Goal: Find specific page/section: Find specific page/section

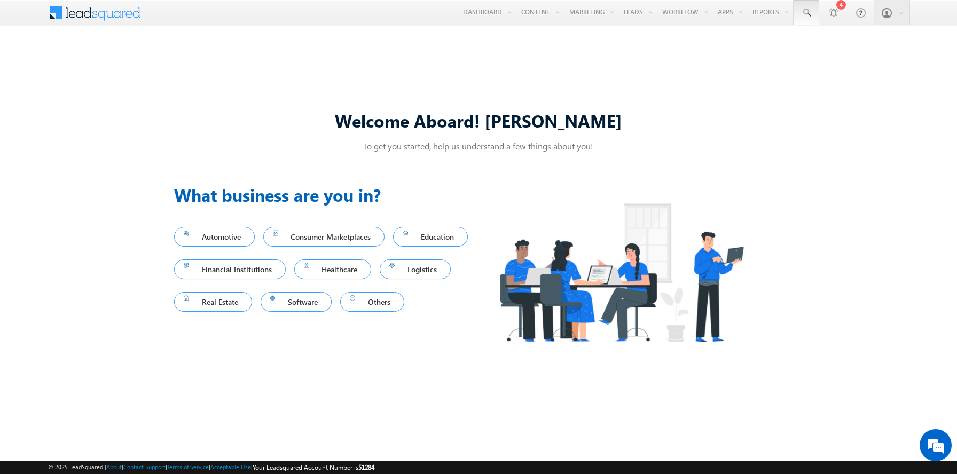
click at [806, 13] on span at bounding box center [806, 12] width 11 height 11
type input "8957168589"
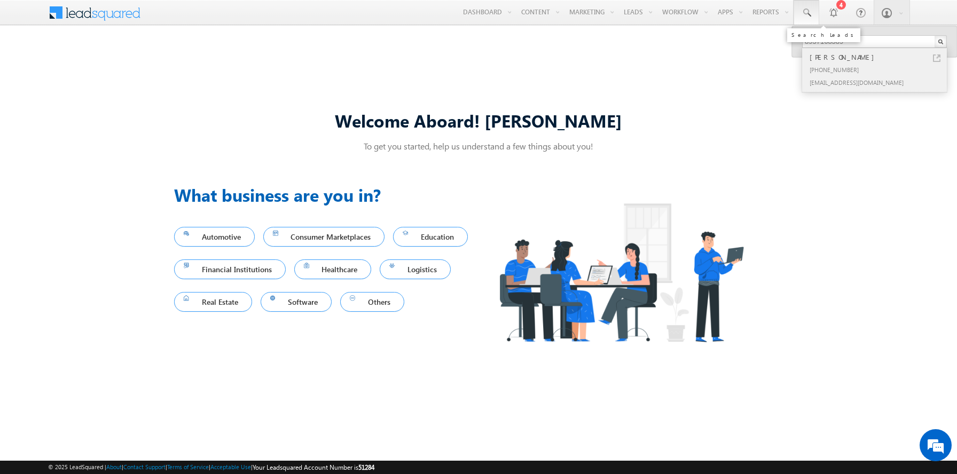
click at [879, 57] on div "[PERSON_NAME]" at bounding box center [878, 57] width 143 height 12
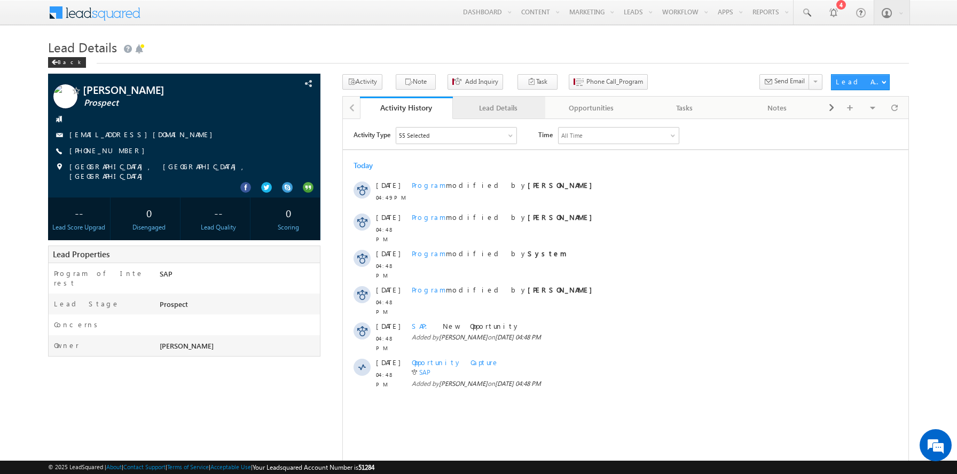
click at [498, 108] on div "Lead Details" at bounding box center [498, 107] width 75 height 13
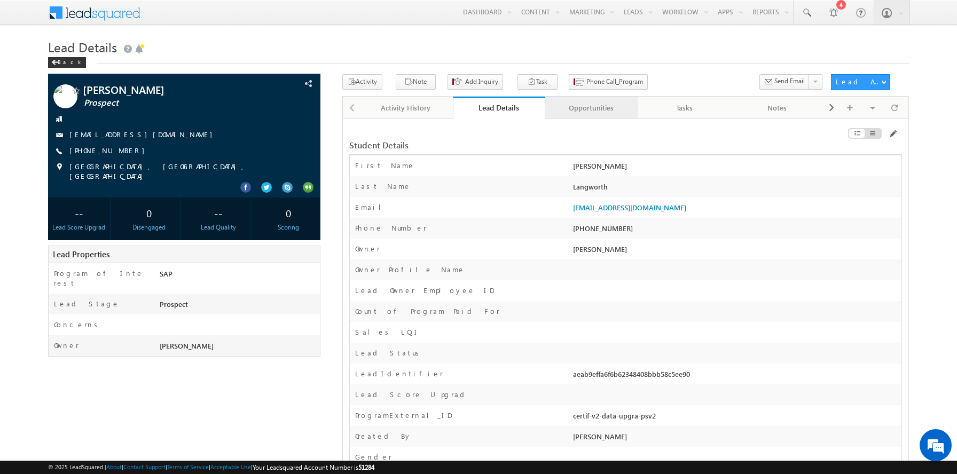
click at [591, 108] on div "Opportunities" at bounding box center [591, 107] width 75 height 13
